Goal: Task Accomplishment & Management: Manage account settings

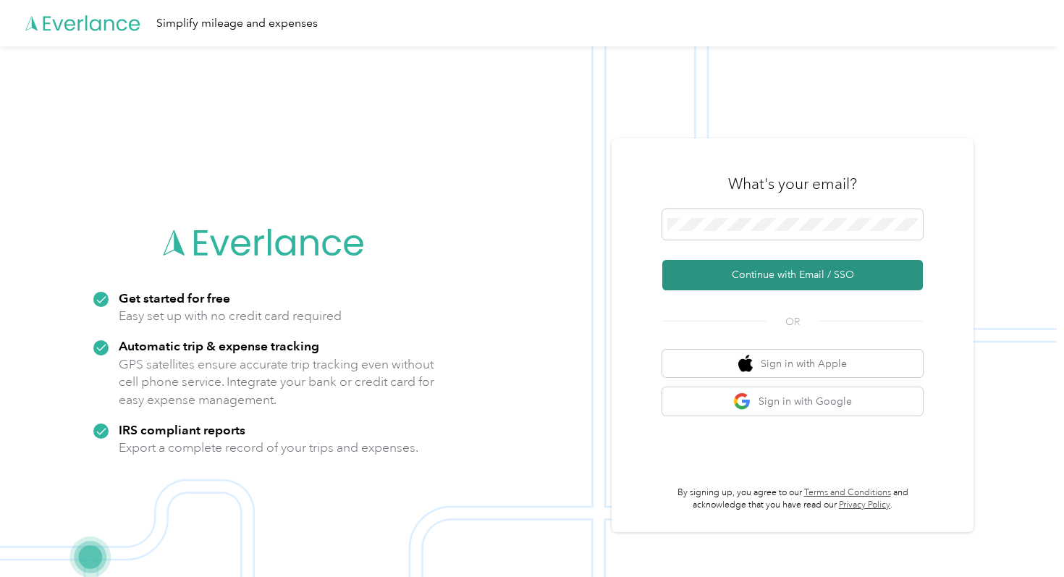
click at [753, 268] on button "Continue with Email / SSO" at bounding box center [792, 275] width 261 height 30
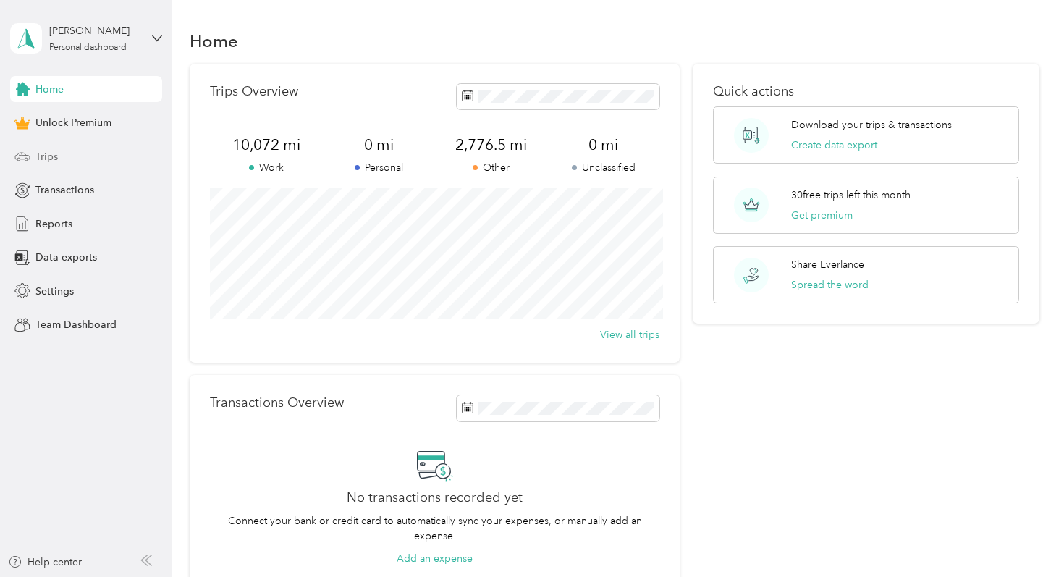
click at [36, 164] on div "Trips" at bounding box center [86, 156] width 152 height 26
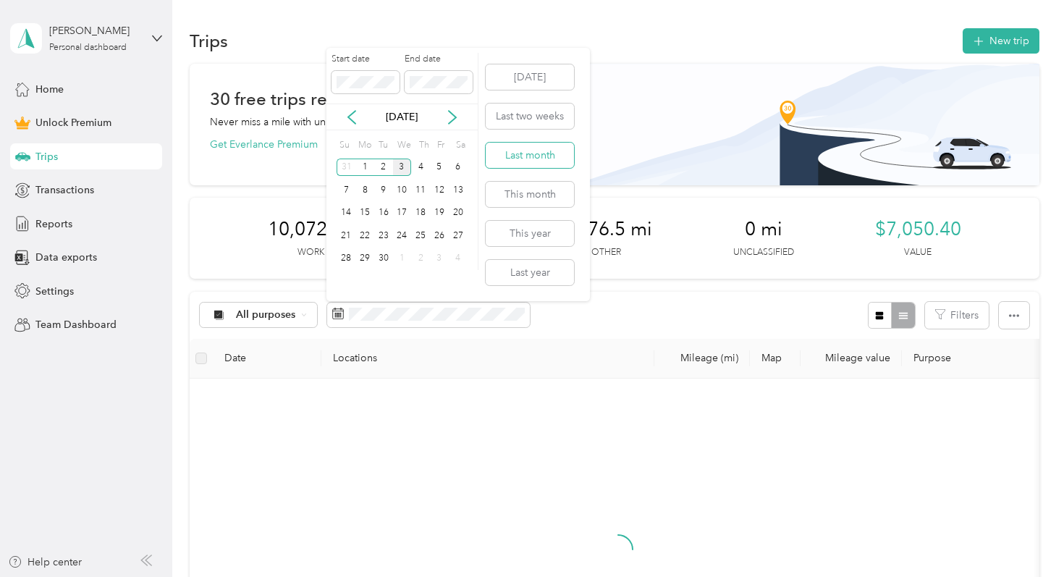
click at [535, 157] on button "Last month" at bounding box center [530, 155] width 88 height 25
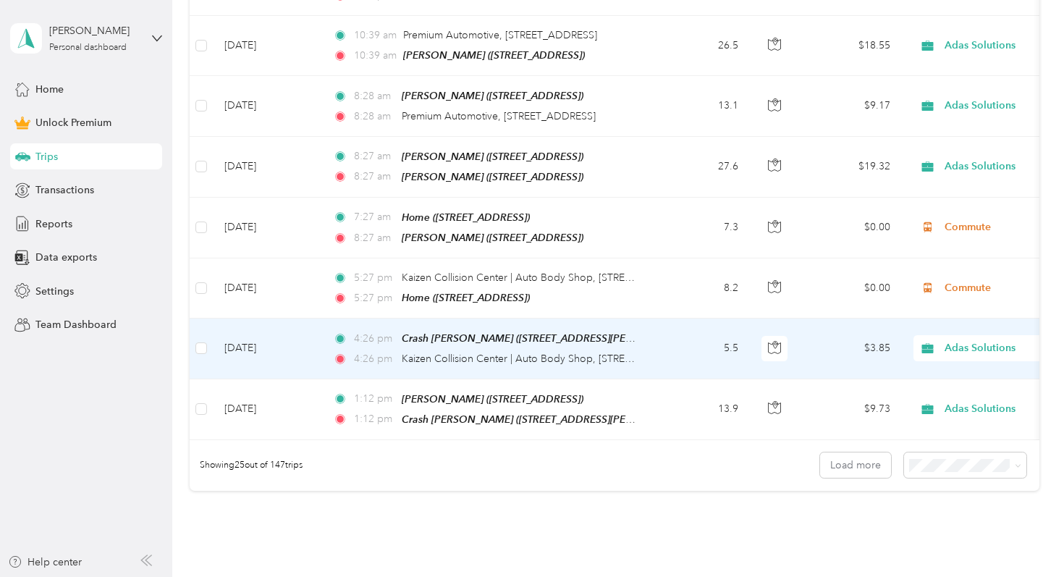
scroll to position [1465, 0]
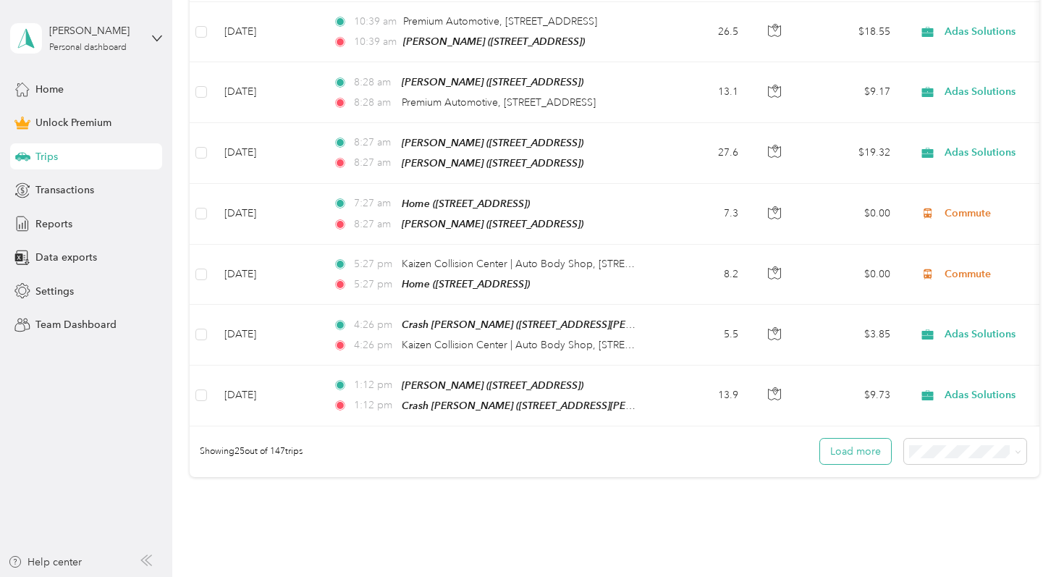
click at [856, 439] on button "Load more" at bounding box center [855, 451] width 71 height 25
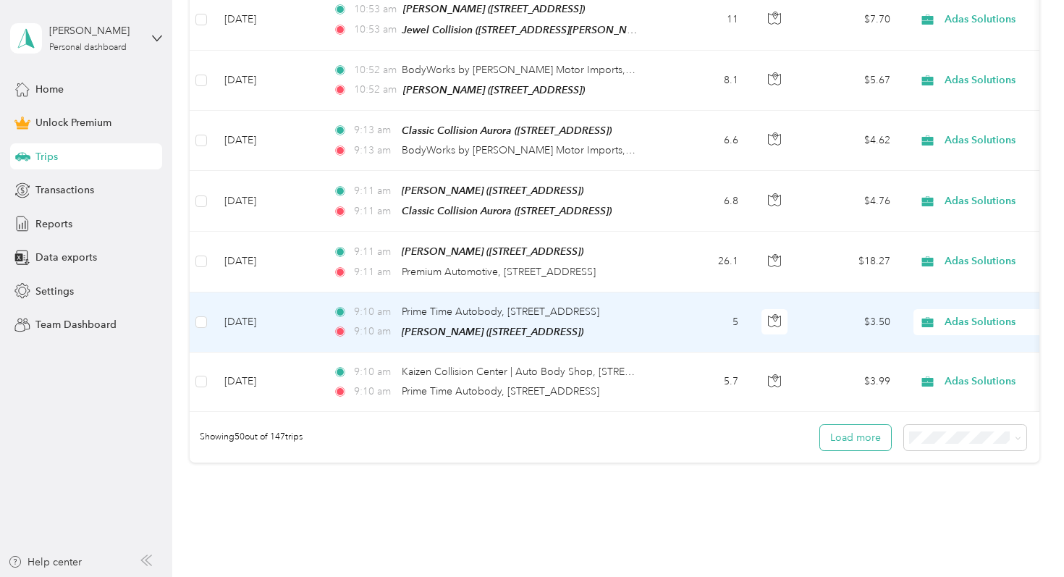
scroll to position [3052, 0]
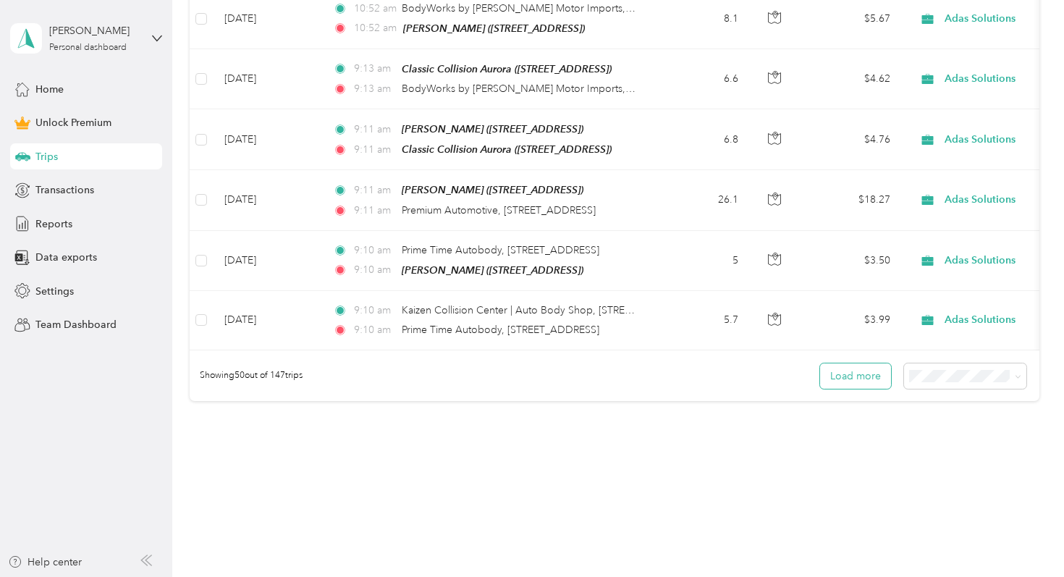
click at [847, 363] on button "Load more" at bounding box center [855, 375] width 71 height 25
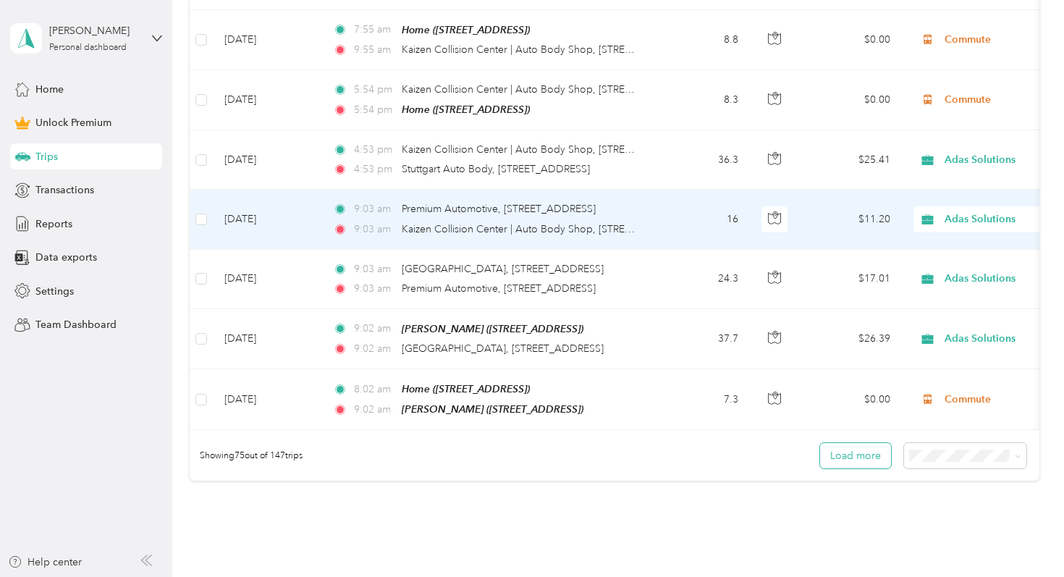
scroll to position [4552, 0]
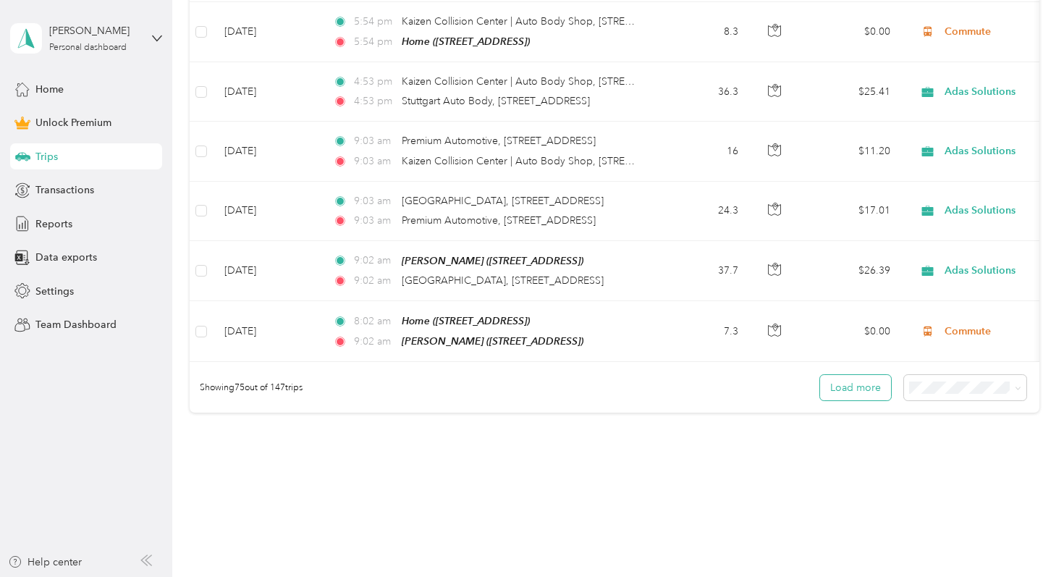
click at [849, 375] on button "Load more" at bounding box center [855, 387] width 71 height 25
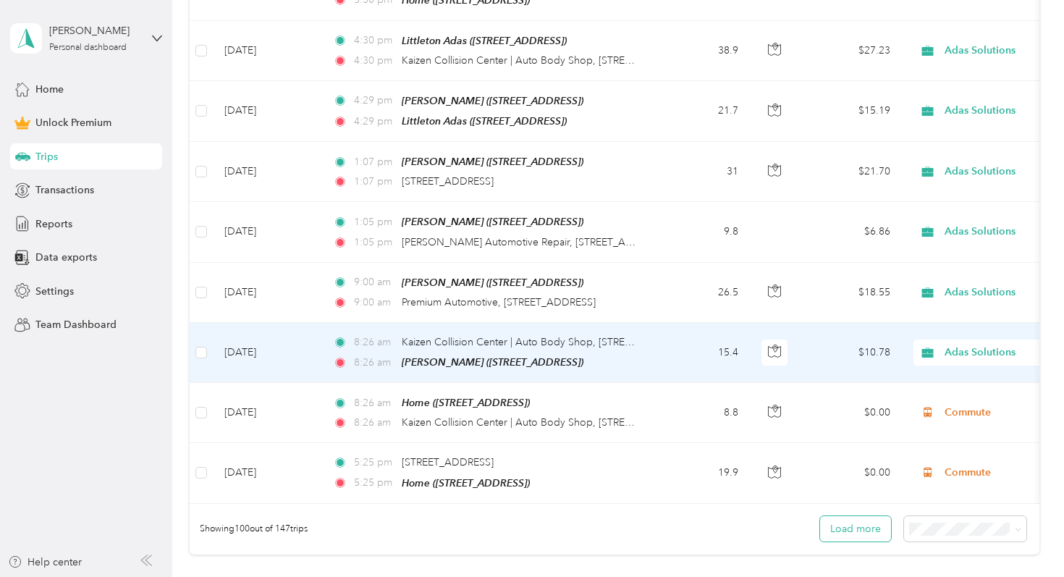
scroll to position [5928, 0]
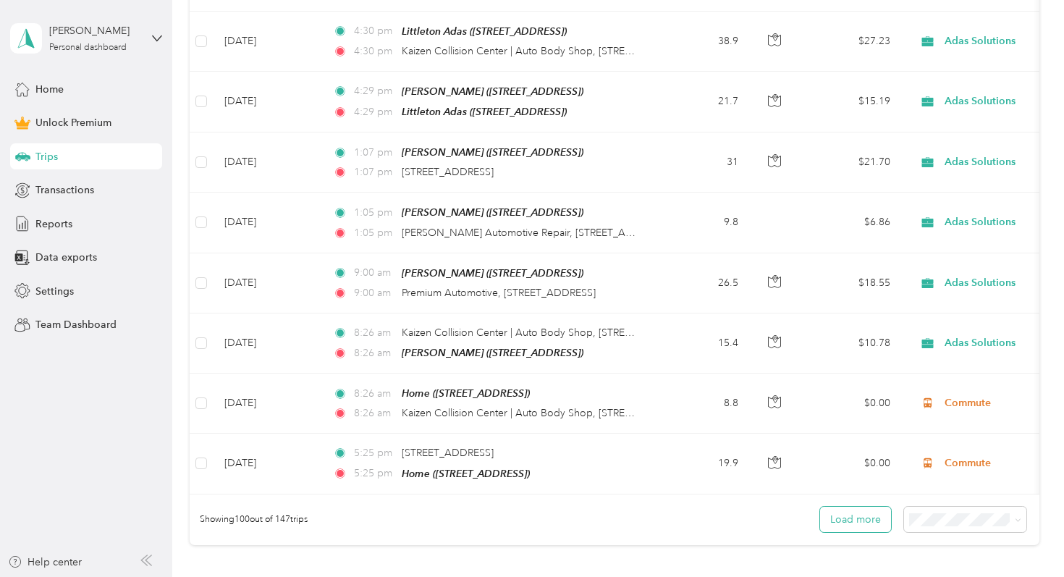
click at [860, 507] on button "Load more" at bounding box center [855, 519] width 71 height 25
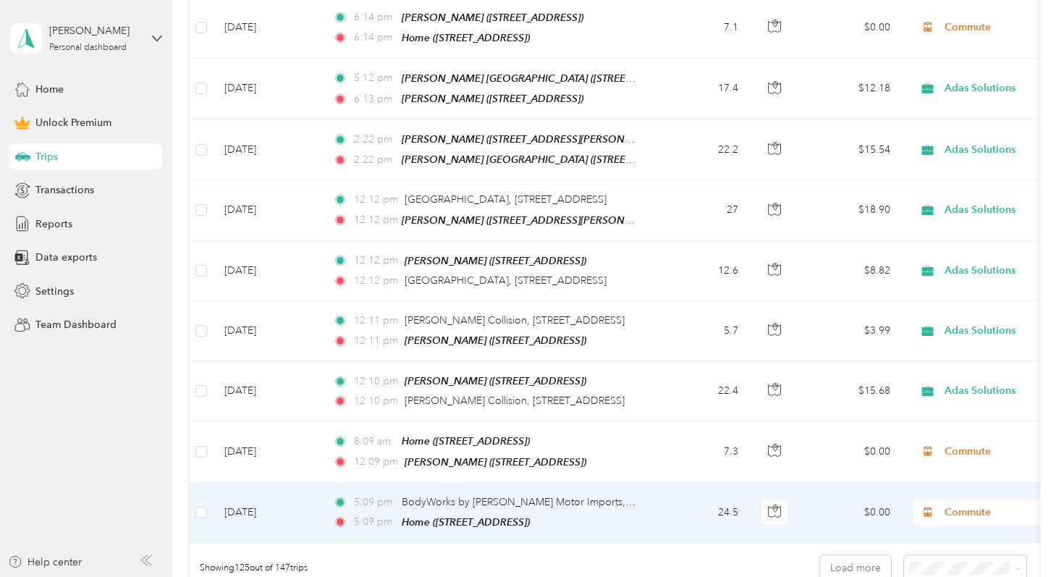
scroll to position [7410, 0]
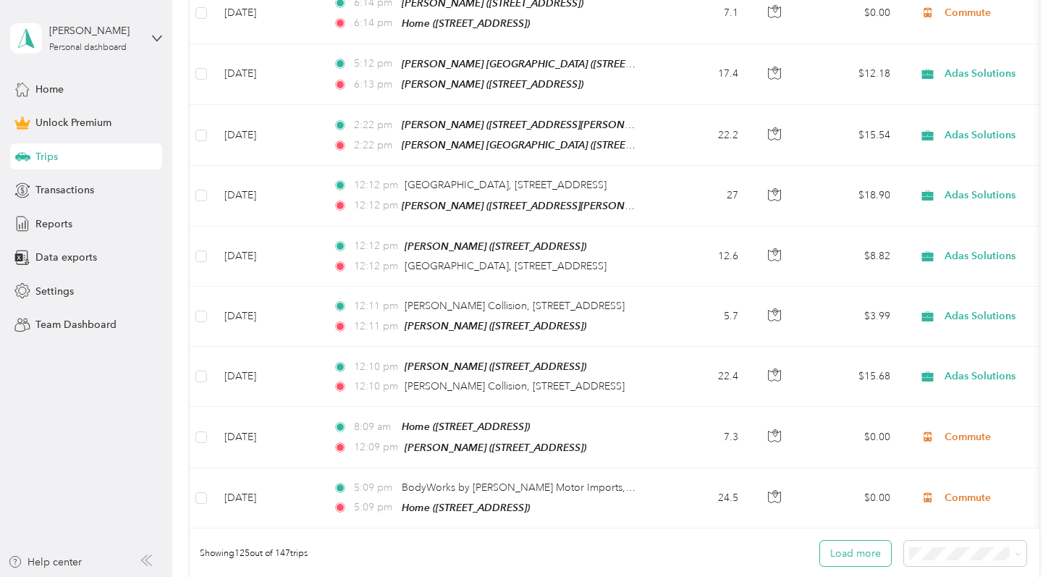
click at [850, 541] on button "Load more" at bounding box center [855, 553] width 71 height 25
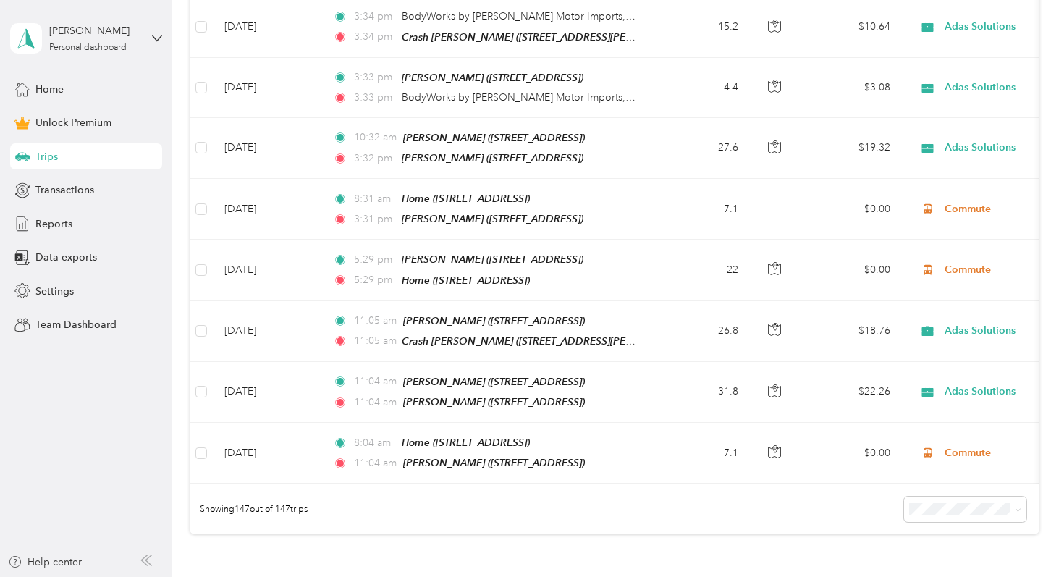
scroll to position [8792, 0]
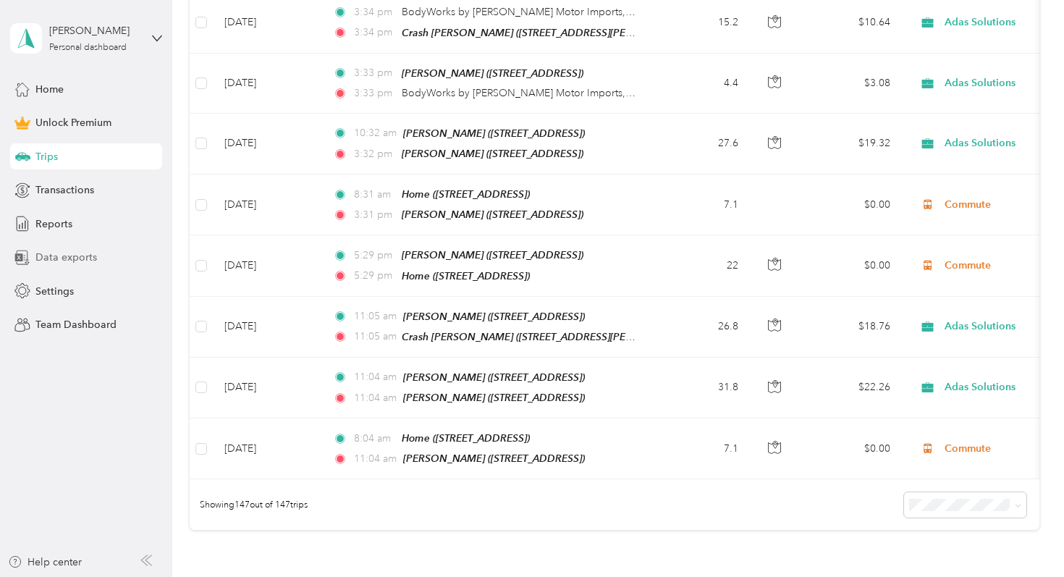
click at [95, 253] on div "Data exports" at bounding box center [86, 258] width 152 height 26
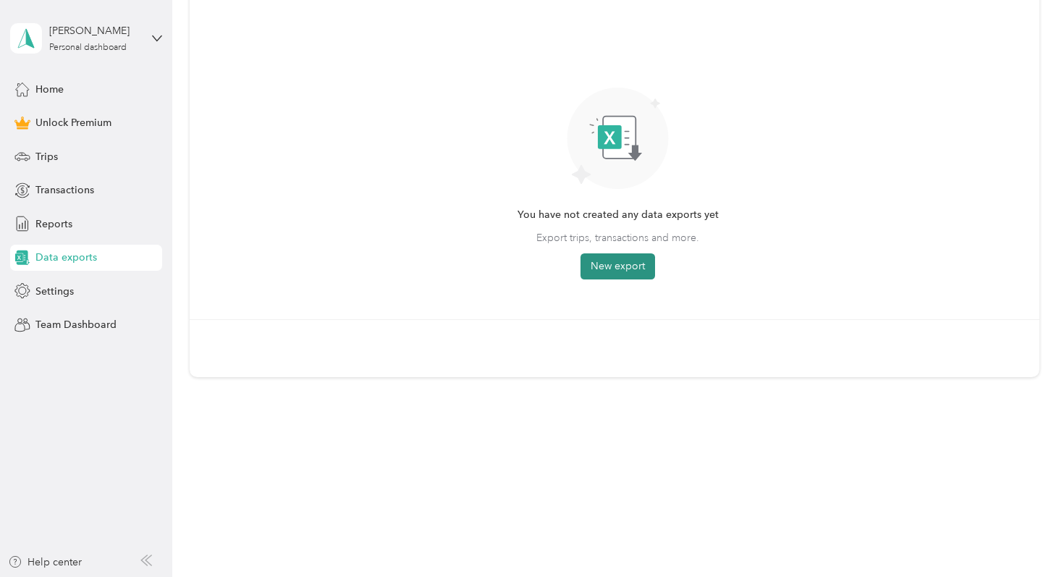
click at [622, 260] on button "New export" at bounding box center [617, 266] width 75 height 26
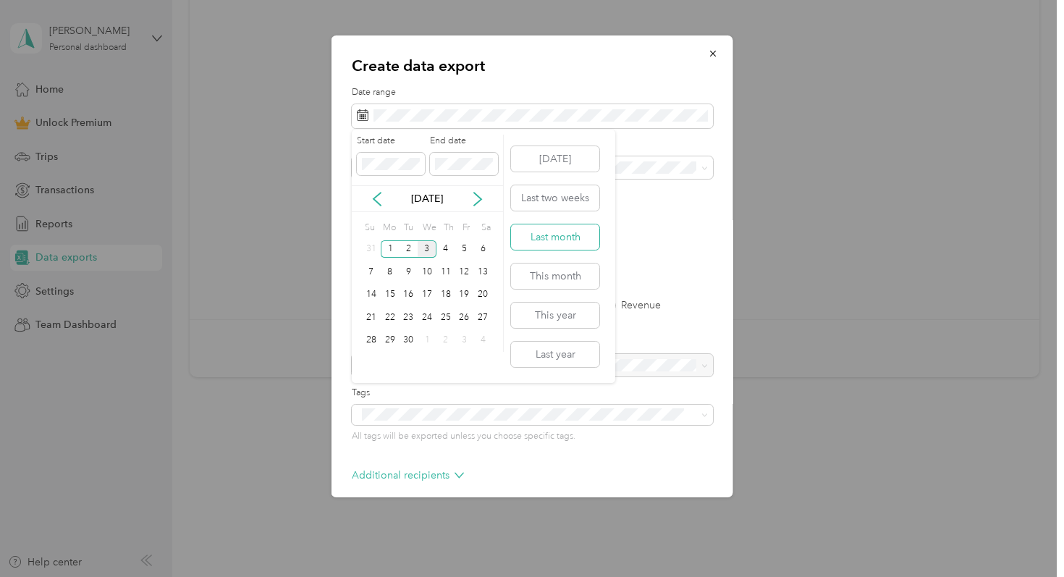
click at [578, 235] on button "Last month" at bounding box center [555, 236] width 88 height 25
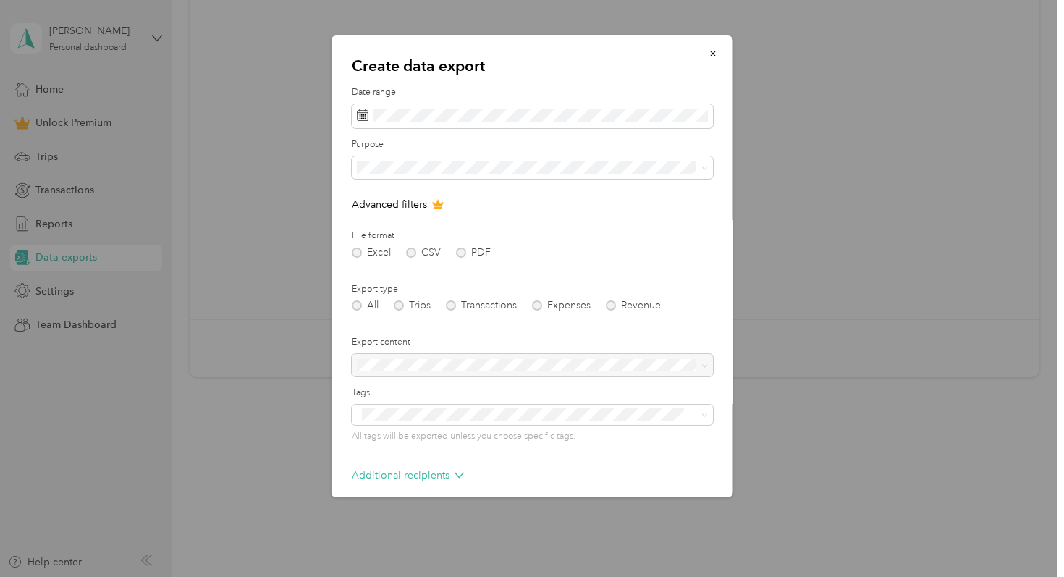
scroll to position [64, 0]
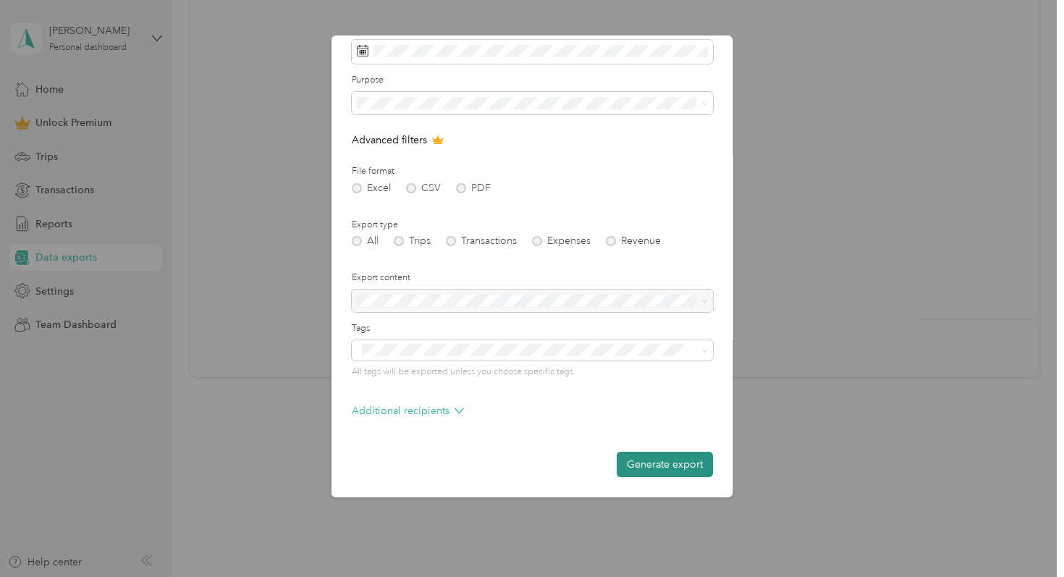
click at [643, 460] on button "Generate export" at bounding box center [665, 464] width 96 height 25
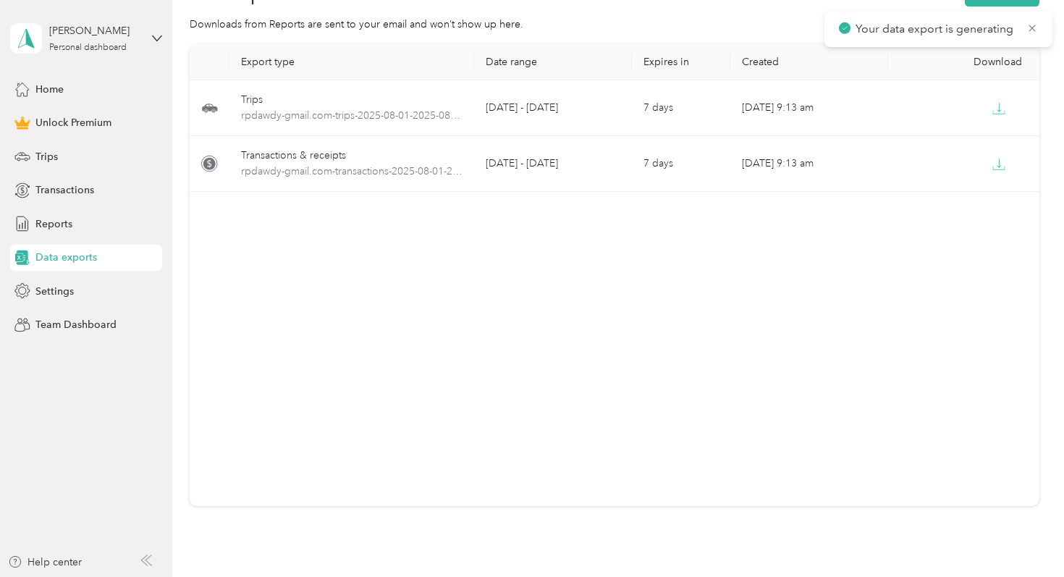
scroll to position [0, 0]
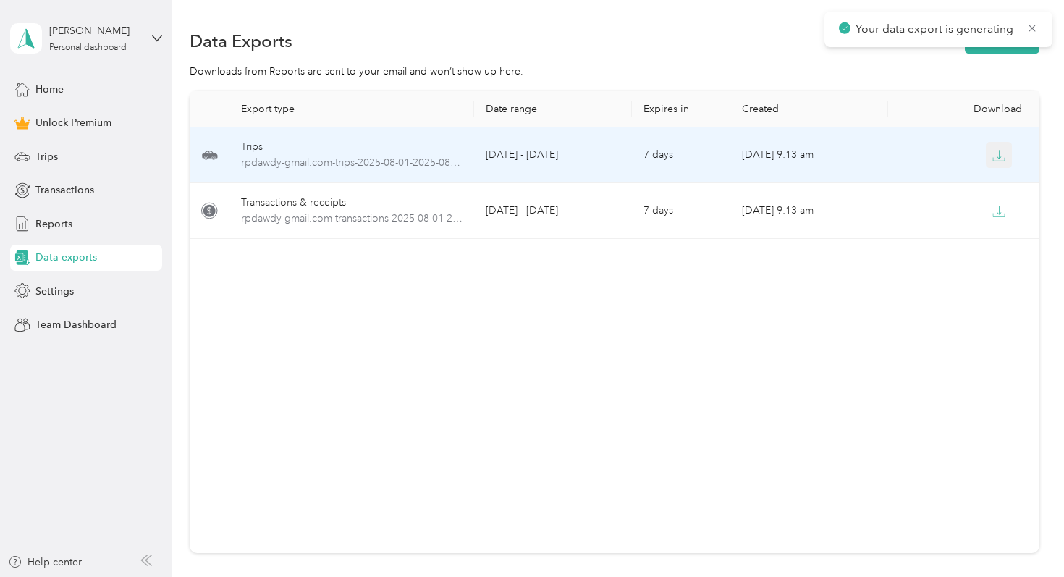
click at [995, 149] on icon "button" at bounding box center [998, 155] width 13 height 13
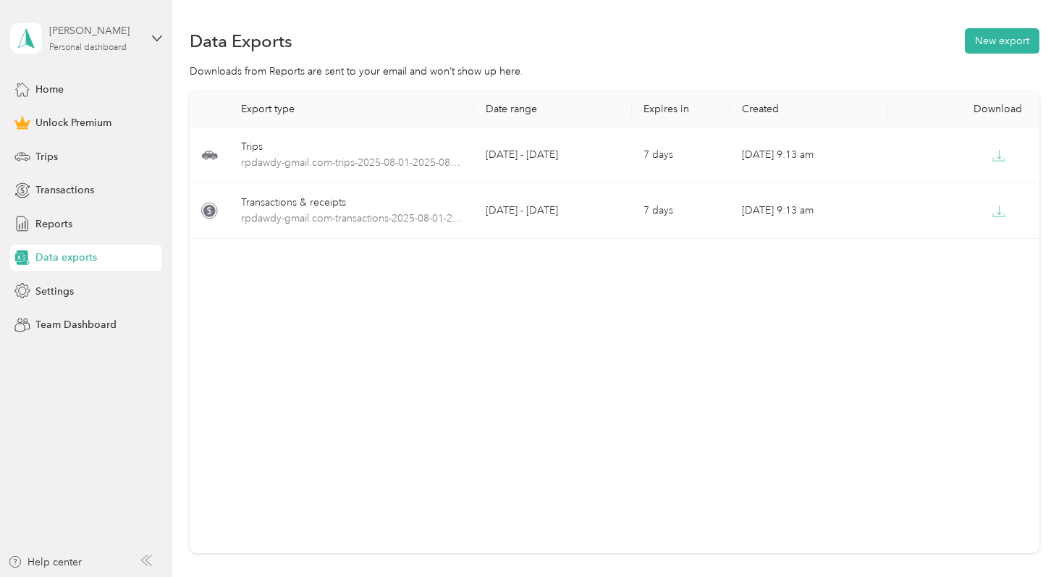
click at [69, 52] on div "Personal dashboard" at bounding box center [87, 47] width 77 height 9
click at [106, 119] on div "Log out" at bounding box center [162, 118] width 284 height 25
